Goal: Task Accomplishment & Management: Use online tool/utility

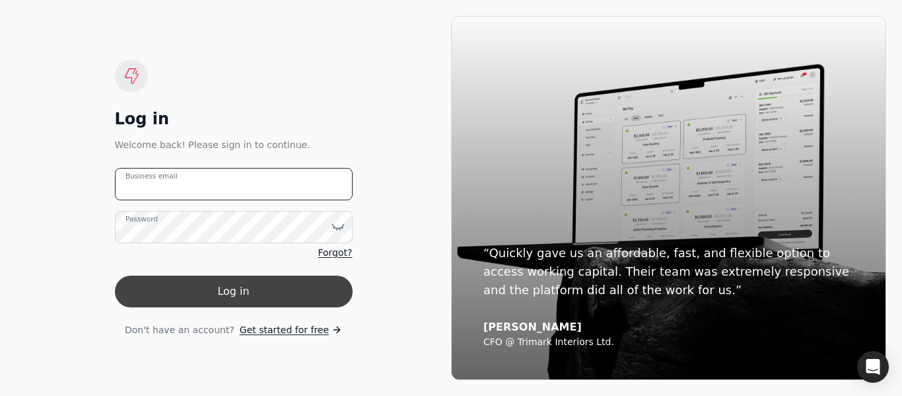
type email "[EMAIL_ADDRESS][DOMAIN_NAME]"
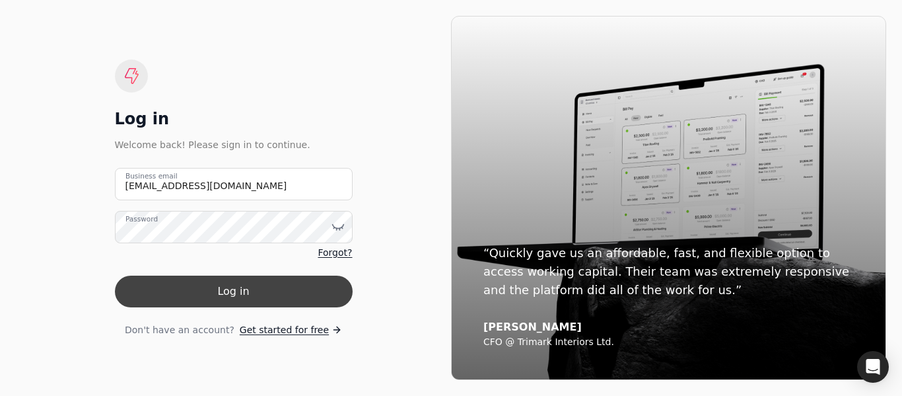
click at [256, 287] on button "Log in" at bounding box center [234, 291] width 238 height 32
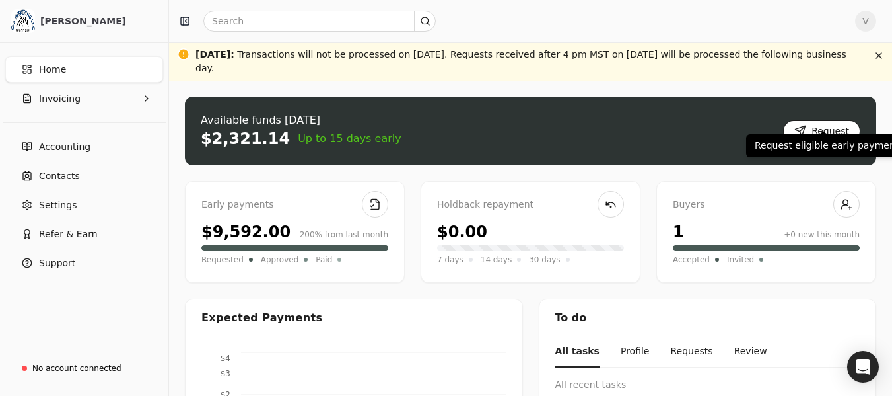
click at [796, 120] on button "Request" at bounding box center [821, 130] width 77 height 21
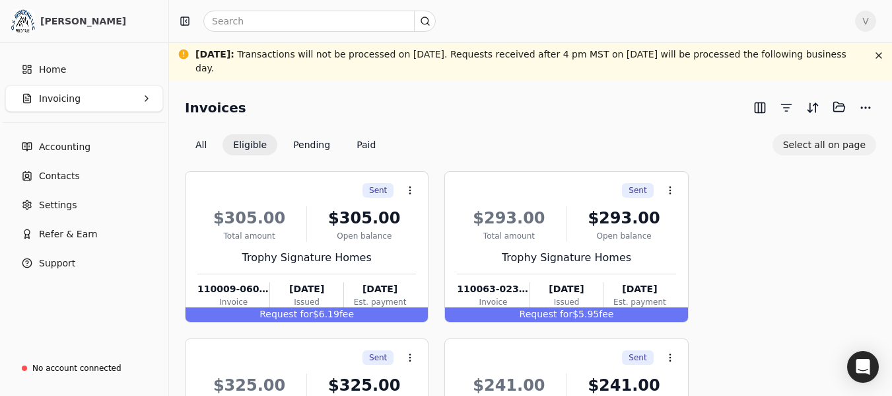
click at [797, 134] on button "Select all on page" at bounding box center [825, 144] width 104 height 21
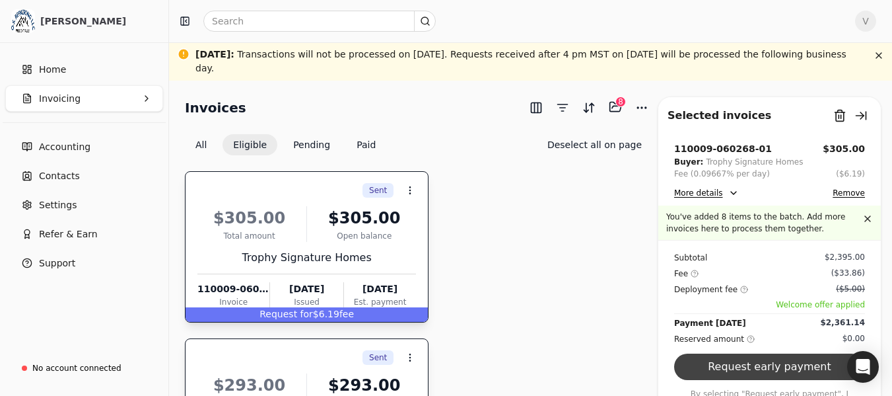
click at [748, 353] on button "Request early payment" at bounding box center [769, 366] width 191 height 26
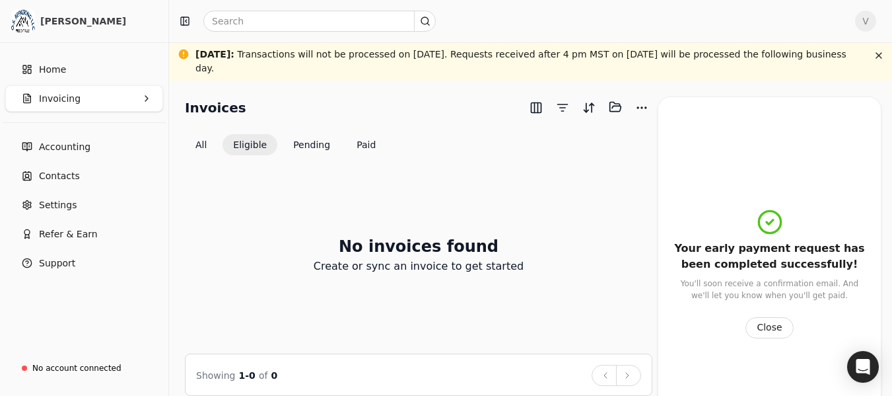
click at [757, 319] on button "Close" at bounding box center [770, 327] width 48 height 21
